Goal: Download file/media

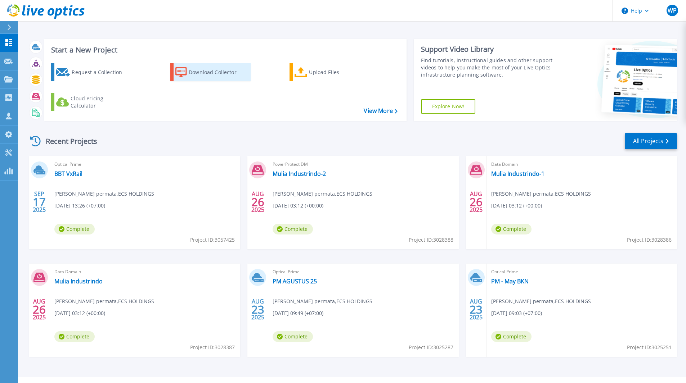
click at [224, 74] on div "Download Collector" at bounding box center [218, 72] width 58 height 14
click at [68, 174] on link "BBT VxRail" at bounding box center [68, 173] width 28 height 7
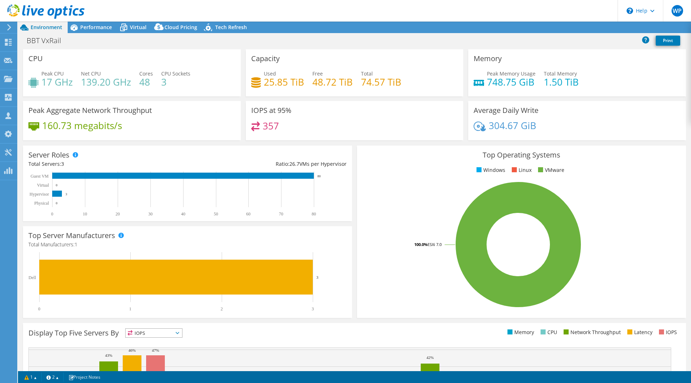
select select "USD"
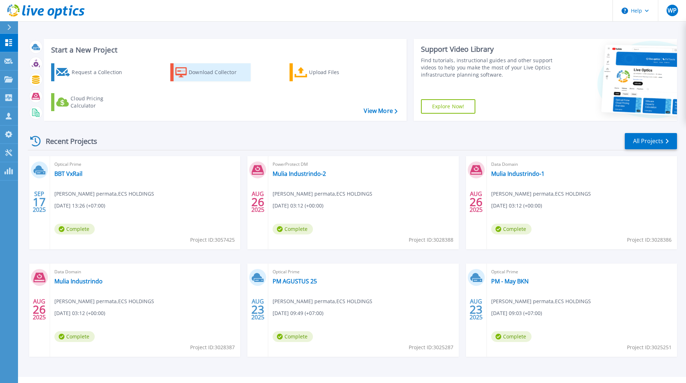
click at [183, 76] on icon at bounding box center [181, 72] width 12 height 10
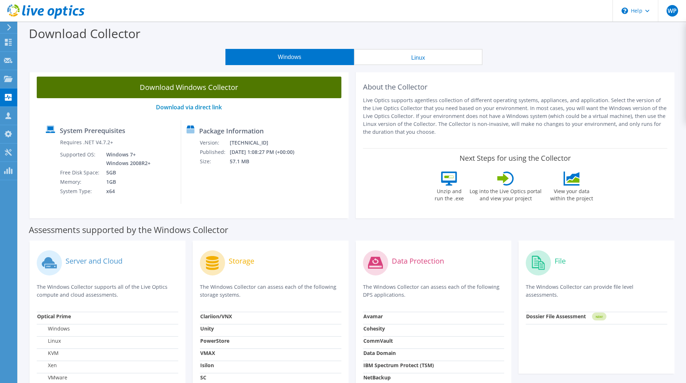
click at [277, 86] on link "Download Windows Collector" at bounding box center [189, 88] width 304 height 22
